Goal: Obtain resource: Download file/media

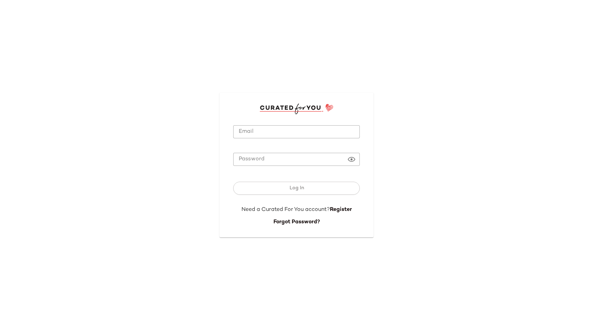
click at [282, 131] on input "Email" at bounding box center [296, 131] width 127 height 13
type input "**********"
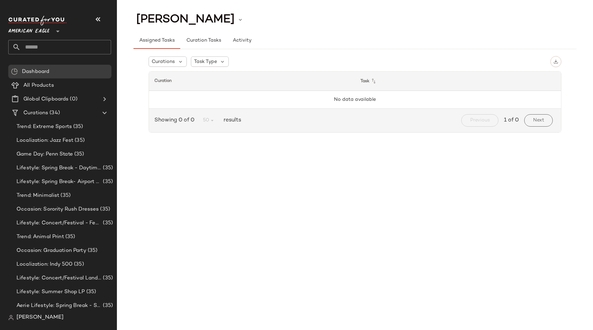
click at [351, 23] on div "Kylie Boyd" at bounding box center [354, 19] width 443 height 17
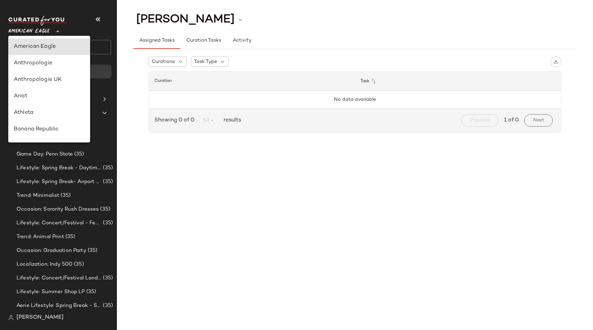
click at [51, 34] on div "American Eagle **" at bounding box center [30, 27] width 44 height 17
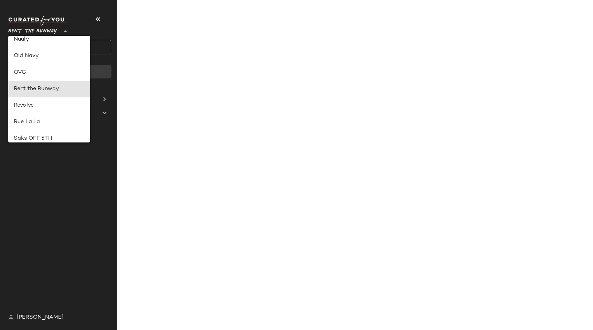
type input "**"
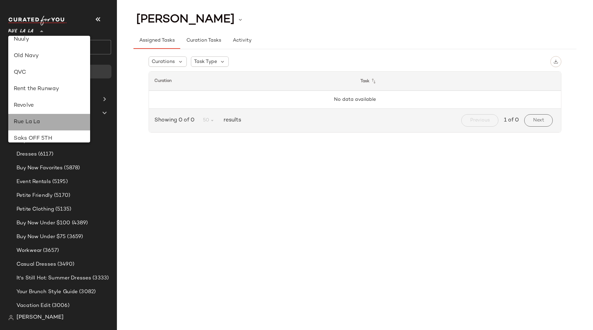
click at [48, 124] on div "Rue La La" at bounding box center [49, 122] width 71 height 8
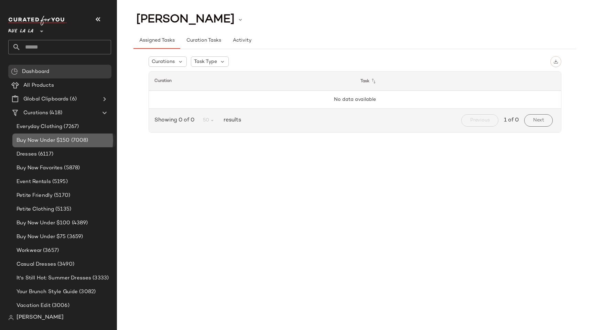
click at [47, 139] on span "Buy Now Under $150" at bounding box center [43, 140] width 53 height 8
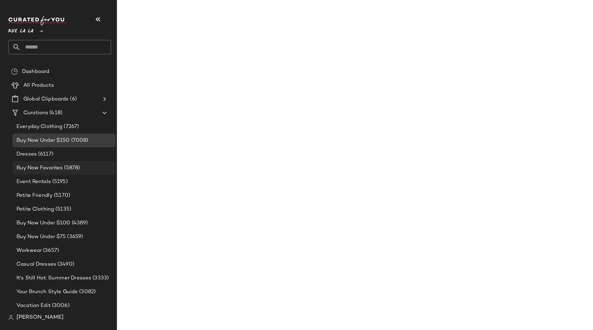
click at [46, 168] on span "Buy Now Favorites" at bounding box center [40, 168] width 46 height 8
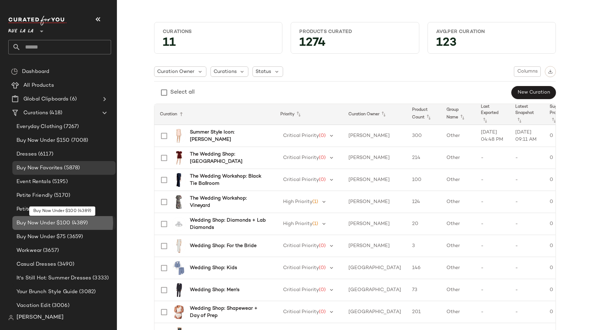
click at [49, 220] on span "Buy Now Under $100" at bounding box center [44, 223] width 54 height 8
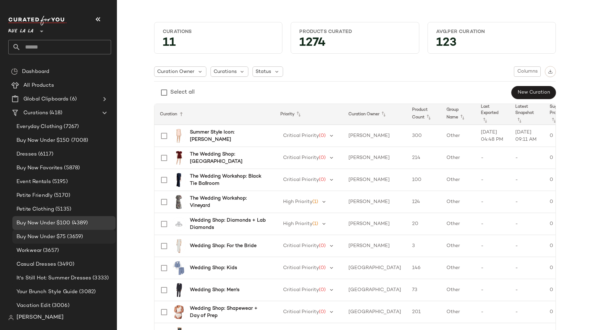
click at [56, 237] on span "Buy Now Under $75" at bounding box center [41, 237] width 49 height 8
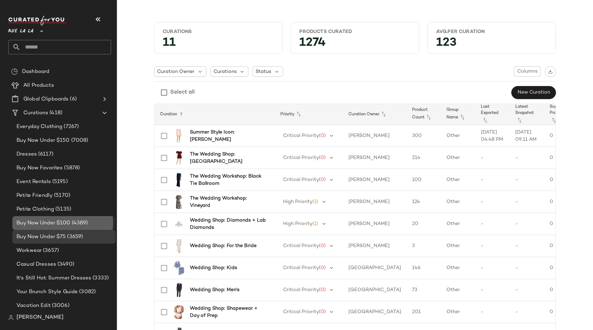
click at [54, 224] on span "Buy Now Under $100" at bounding box center [44, 223] width 54 height 8
click at [37, 219] on span "Buy Now Under $100" at bounding box center [44, 223] width 54 height 8
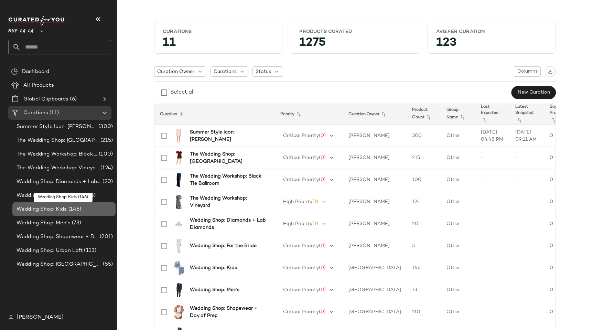
click at [50, 206] on span "Wedding Shop: Kids" at bounding box center [42, 209] width 51 height 8
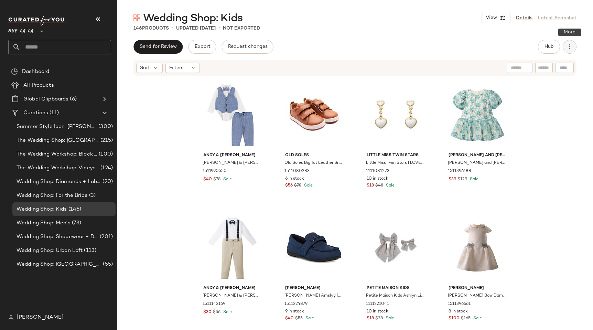
click at [573, 45] on button "button" at bounding box center [569, 47] width 14 height 14
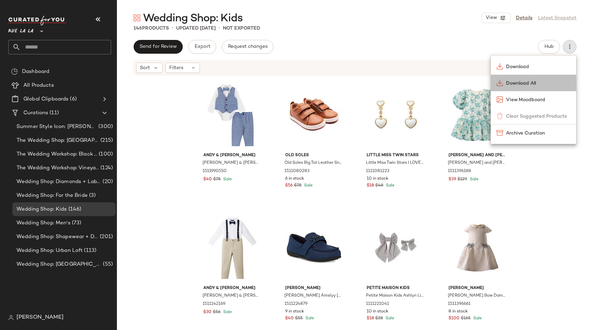
click at [518, 81] on span "Download All" at bounding box center [538, 83] width 65 height 7
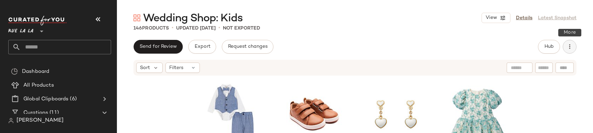
click at [571, 48] on icon "button" at bounding box center [569, 46] width 7 height 7
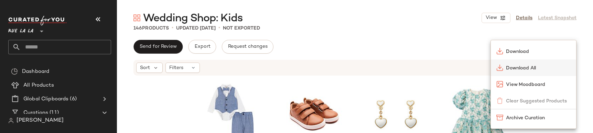
click at [512, 72] on div "Download All" at bounding box center [533, 67] width 85 height 17
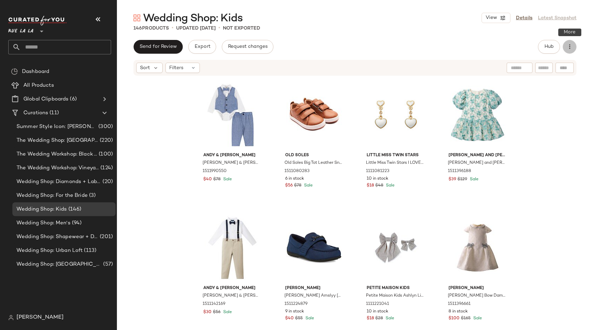
click at [571, 44] on icon "button" at bounding box center [569, 46] width 7 height 7
